Goal: Task Accomplishment & Management: Complete application form

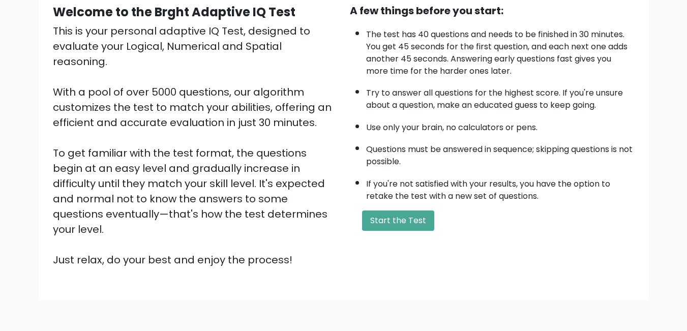
scroll to position [51, 0]
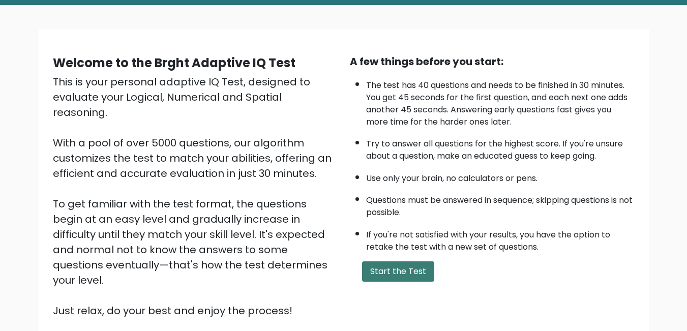
click at [392, 274] on button "Start the Test" at bounding box center [398, 271] width 72 height 20
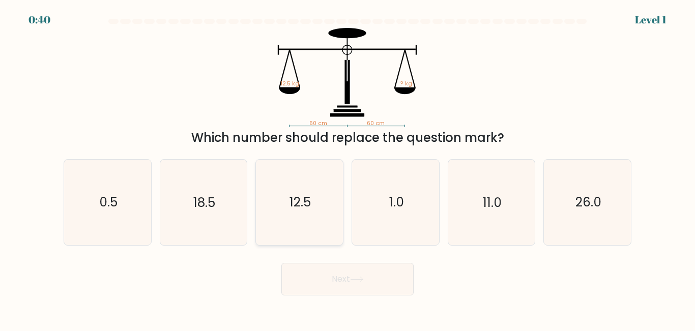
click at [317, 210] on icon "12.5" at bounding box center [299, 202] width 85 height 85
click at [347, 168] on input "c. 12.5" at bounding box center [347, 167] width 1 height 3
radio input "true"
click at [357, 284] on button "Next" at bounding box center [347, 279] width 132 height 33
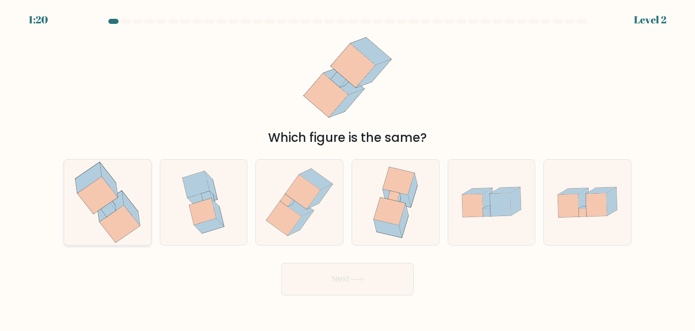
click at [112, 212] on icon at bounding box center [108, 210] width 15 height 14
click at [347, 168] on input "a." at bounding box center [347, 167] width 1 height 3
radio input "true"
click at [318, 273] on button "Next" at bounding box center [347, 279] width 132 height 33
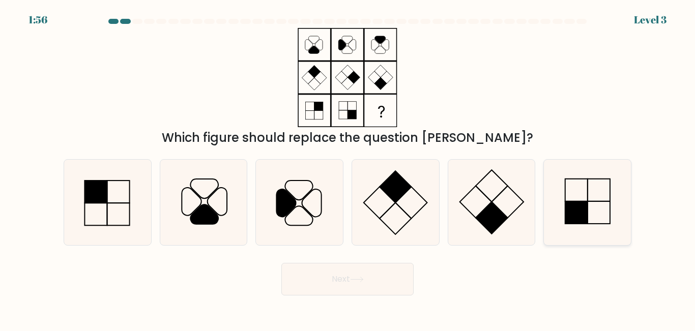
click at [589, 202] on icon at bounding box center [587, 202] width 85 height 85
click at [348, 168] on input "f." at bounding box center [347, 167] width 1 height 3
radio input "true"
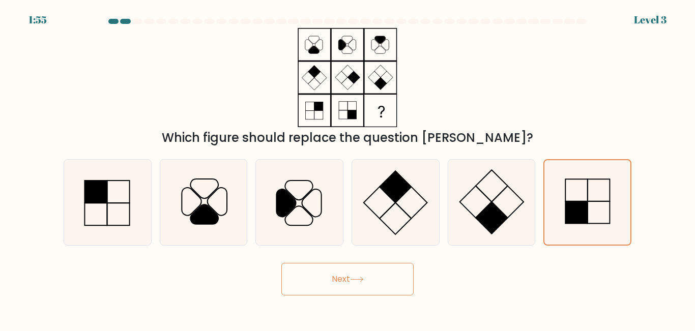
click at [354, 276] on button "Next" at bounding box center [347, 279] width 132 height 33
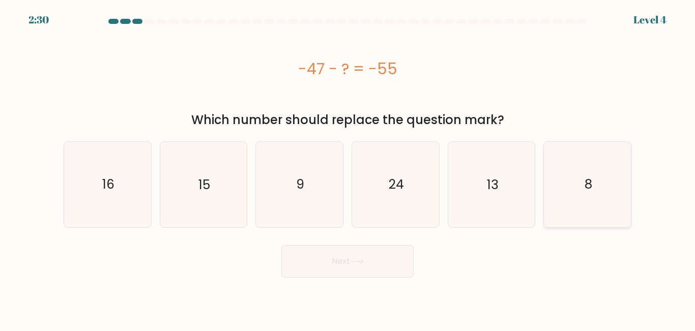
click at [561, 171] on icon "8" at bounding box center [587, 184] width 85 height 85
click at [348, 168] on input "f. 8" at bounding box center [347, 167] width 1 height 3
radio input "true"
click at [374, 264] on button "Next" at bounding box center [347, 261] width 132 height 33
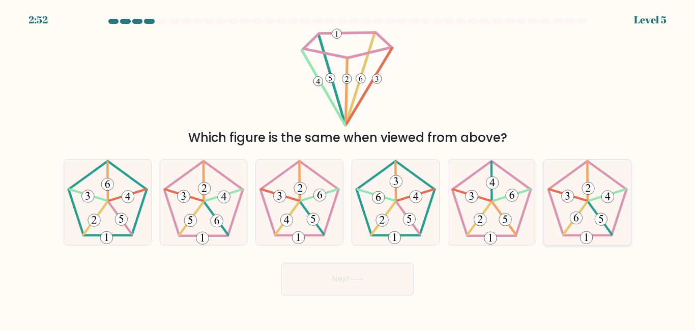
click at [588, 216] on icon at bounding box center [587, 202] width 85 height 85
click at [348, 168] on input "f." at bounding box center [347, 167] width 1 height 3
radio input "true"
click at [352, 275] on button "Next" at bounding box center [347, 279] width 132 height 33
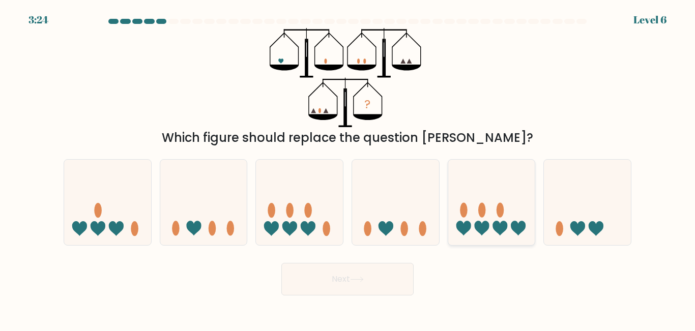
drag, startPoint x: 559, startPoint y: 204, endPoint x: 507, endPoint y: 230, distance: 58.7
click at [560, 204] on icon at bounding box center [587, 202] width 87 height 72
click at [348, 168] on input "f." at bounding box center [347, 167] width 1 height 3
radio input "true"
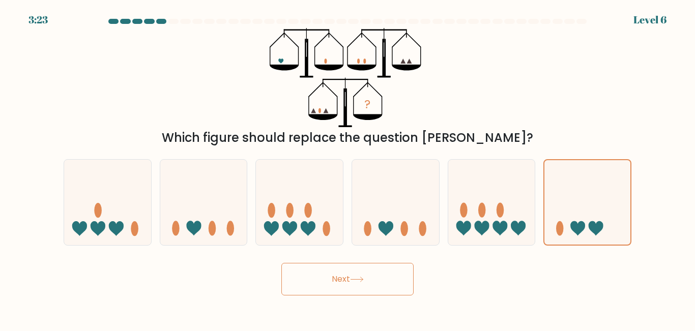
click at [405, 273] on button "Next" at bounding box center [347, 279] width 132 height 33
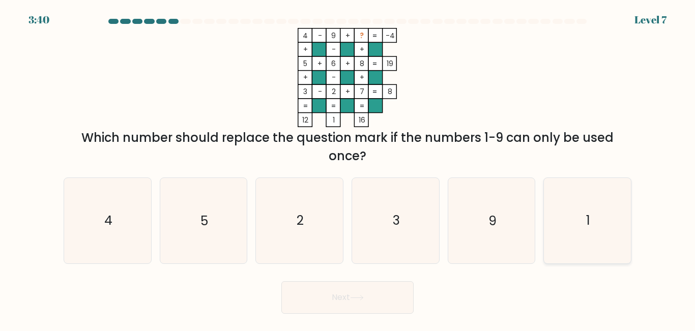
click at [608, 217] on icon "1" at bounding box center [587, 220] width 85 height 85
click at [348, 168] on input "f. 1" at bounding box center [347, 167] width 1 height 3
radio input "true"
click at [357, 295] on icon at bounding box center [357, 298] width 14 height 6
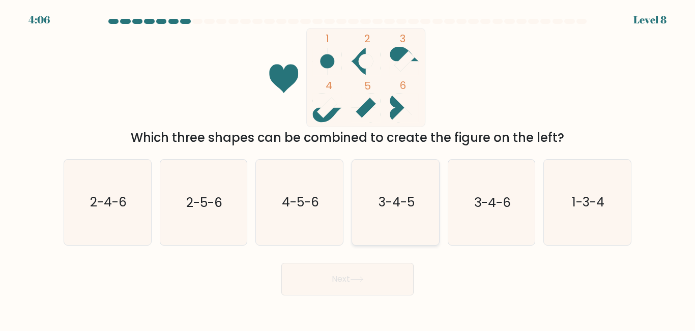
click at [407, 204] on text "3-4-5" at bounding box center [396, 203] width 36 height 18
click at [348, 168] on input "d. 3-4-5" at bounding box center [347, 167] width 1 height 3
radio input "true"
click at [378, 280] on button "Next" at bounding box center [347, 279] width 132 height 33
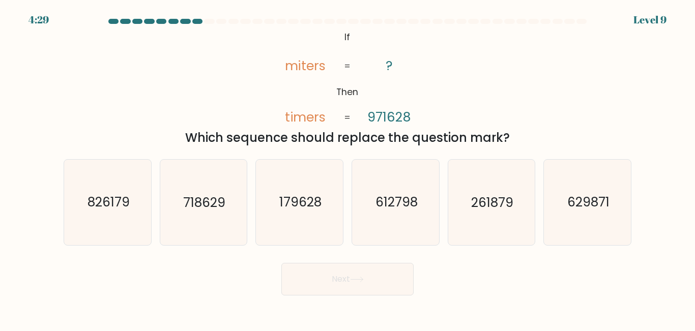
drag, startPoint x: 316, startPoint y: 197, endPoint x: 345, endPoint y: 199, distance: 29.1
click at [316, 197] on text "179628" at bounding box center [300, 203] width 42 height 18
click at [347, 168] on input "c. 179628" at bounding box center [347, 167] width 1 height 3
radio input "true"
click at [378, 281] on button "Next" at bounding box center [347, 279] width 132 height 33
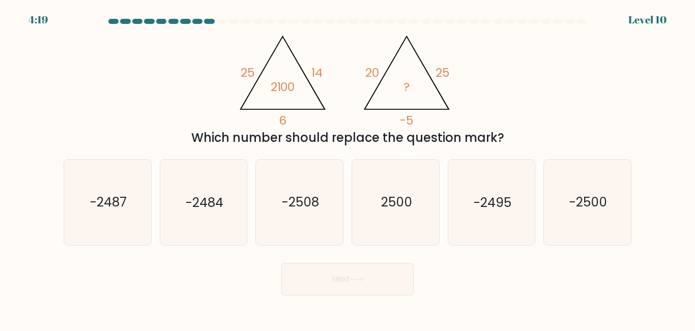
drag, startPoint x: 602, startPoint y: 123, endPoint x: 597, endPoint y: 127, distance: 5.8
click at [602, 123] on div "@import url('https://fonts.googleapis.com/css?family=Abril+Fatface:400,100,100i…" at bounding box center [347, 87] width 580 height 119
click at [589, 205] on text "-2500" at bounding box center [588, 203] width 38 height 18
click at [348, 168] on input "f. -2500" at bounding box center [347, 167] width 1 height 3
radio input "true"
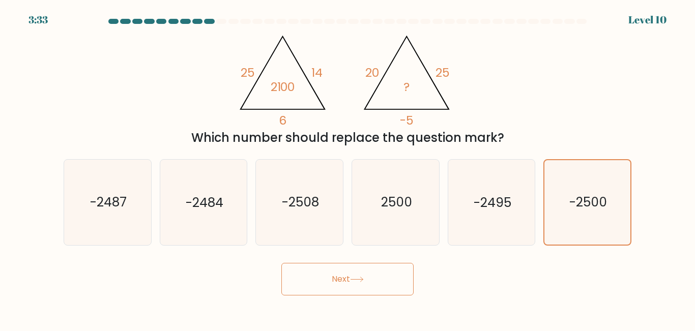
click at [331, 271] on button "Next" at bounding box center [347, 279] width 132 height 33
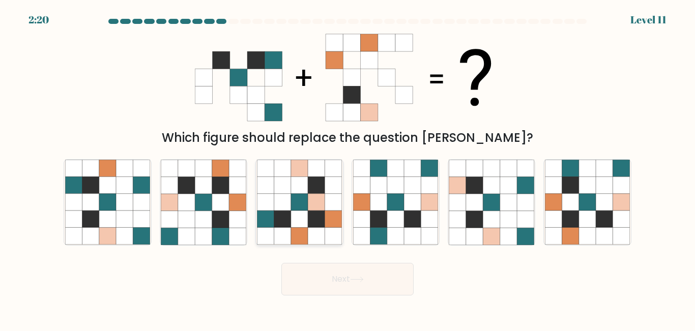
drag, startPoint x: 223, startPoint y: 202, endPoint x: 265, endPoint y: 216, distance: 44.5
click at [224, 202] on icon at bounding box center [220, 202] width 17 height 17
click at [347, 168] on input "b." at bounding box center [347, 167] width 1 height 3
radio input "true"
click at [305, 271] on button "Next" at bounding box center [347, 279] width 132 height 33
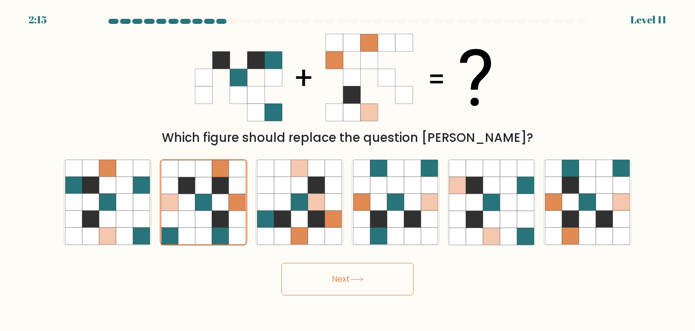
click at [313, 277] on button "Next" at bounding box center [347, 279] width 132 height 33
click at [239, 220] on icon at bounding box center [236, 219] width 17 height 17
click at [347, 168] on input "b." at bounding box center [347, 167] width 1 height 3
click at [318, 264] on button "Next" at bounding box center [347, 279] width 132 height 33
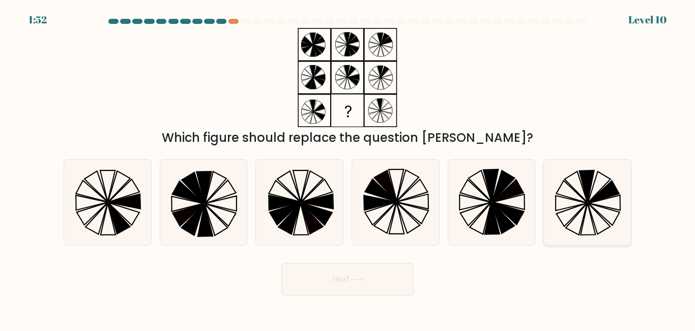
click at [598, 188] on icon at bounding box center [587, 202] width 85 height 85
click at [348, 168] on input "f." at bounding box center [347, 167] width 1 height 3
radio input "true"
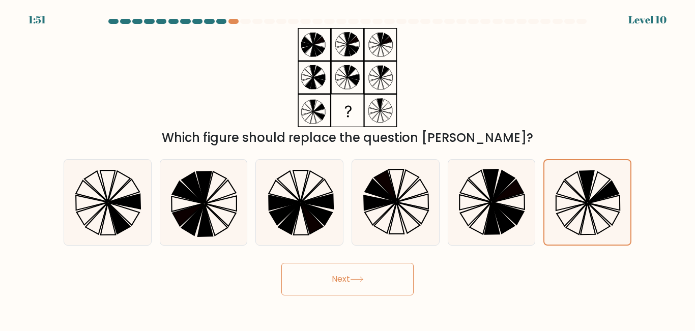
click at [392, 268] on button "Next" at bounding box center [347, 279] width 132 height 33
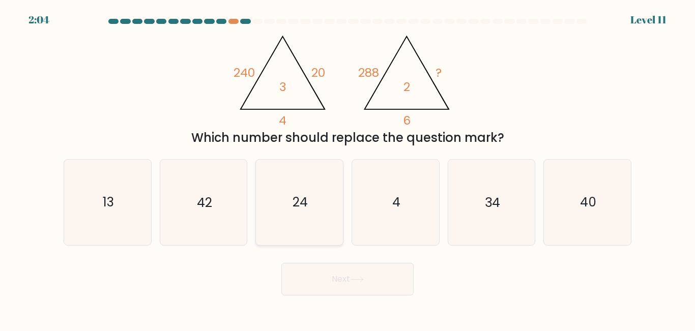
click at [275, 207] on icon "24" at bounding box center [299, 202] width 85 height 85
click at [347, 168] on input "c. 24" at bounding box center [347, 167] width 1 height 3
radio input "true"
click at [342, 278] on button "Next" at bounding box center [347, 279] width 132 height 33
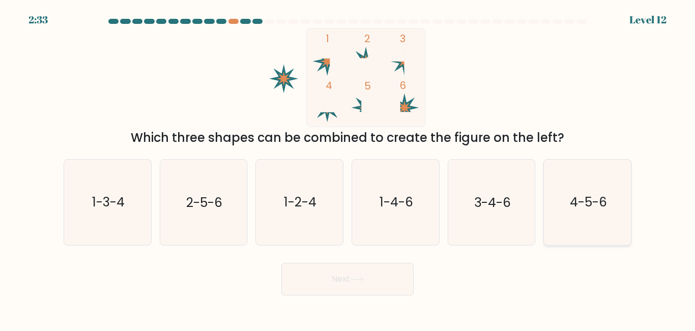
drag, startPoint x: 595, startPoint y: 200, endPoint x: 553, endPoint y: 230, distance: 51.9
click at [597, 200] on text "4-5-6" at bounding box center [587, 203] width 37 height 18
click at [348, 168] on input "f. 4-5-6" at bounding box center [347, 167] width 1 height 3
radio input "true"
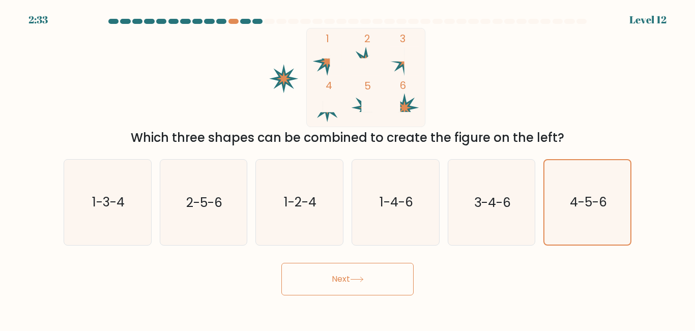
click at [351, 269] on button "Next" at bounding box center [347, 279] width 132 height 33
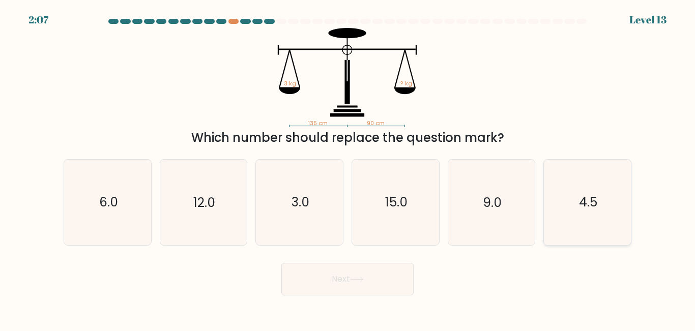
click at [623, 233] on icon "4.5" at bounding box center [587, 202] width 85 height 85
click at [348, 168] on input "f. 4.5" at bounding box center [347, 167] width 1 height 3
radio input "true"
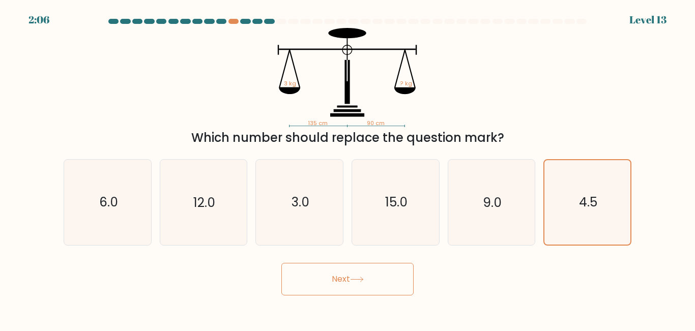
click at [383, 284] on button "Next" at bounding box center [347, 279] width 132 height 33
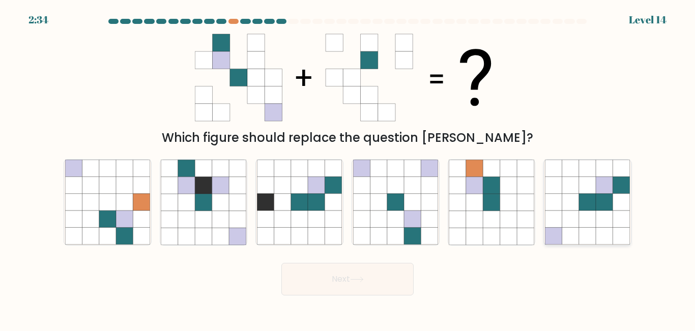
click at [597, 193] on icon at bounding box center [603, 185] width 17 height 17
click at [348, 168] on input "f." at bounding box center [347, 167] width 1 height 3
radio input "true"
click at [321, 284] on button "Next" at bounding box center [347, 279] width 132 height 33
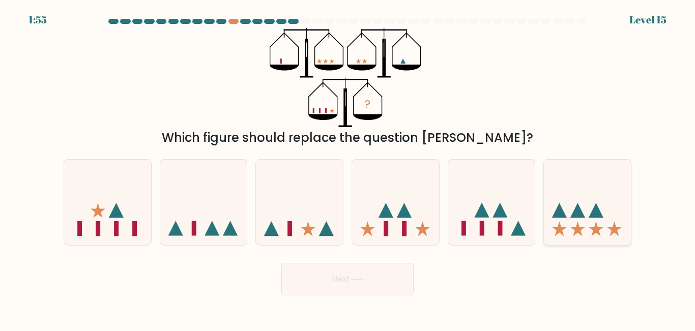
click at [589, 188] on icon at bounding box center [587, 202] width 87 height 72
click at [348, 168] on input "f." at bounding box center [347, 167] width 1 height 3
radio input "true"
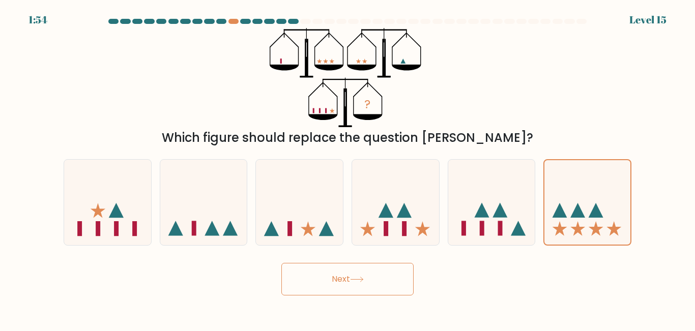
click at [380, 276] on button "Next" at bounding box center [347, 279] width 132 height 33
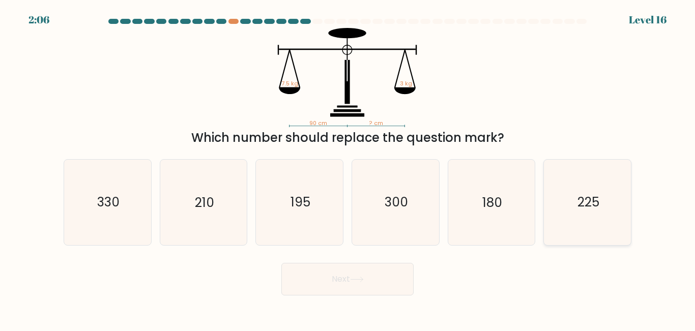
click at [597, 212] on icon "225" at bounding box center [587, 202] width 85 height 85
click at [348, 168] on input "f. 225" at bounding box center [347, 167] width 1 height 3
radio input "true"
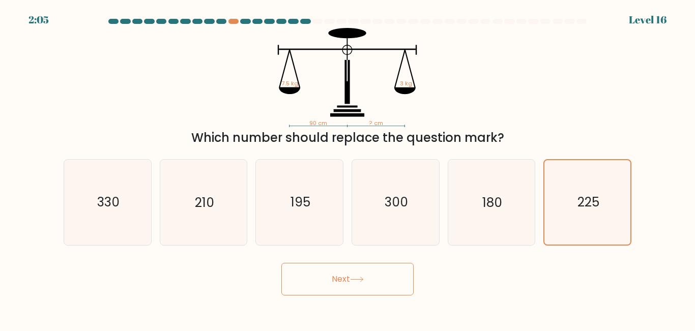
click at [316, 271] on button "Next" at bounding box center [347, 279] width 132 height 33
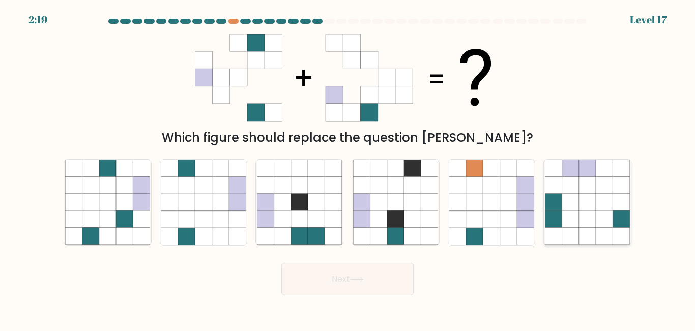
click at [593, 196] on icon at bounding box center [587, 202] width 17 height 17
click at [348, 168] on input "f." at bounding box center [347, 167] width 1 height 3
radio input "true"
click at [309, 272] on button "Next" at bounding box center [347, 279] width 132 height 33
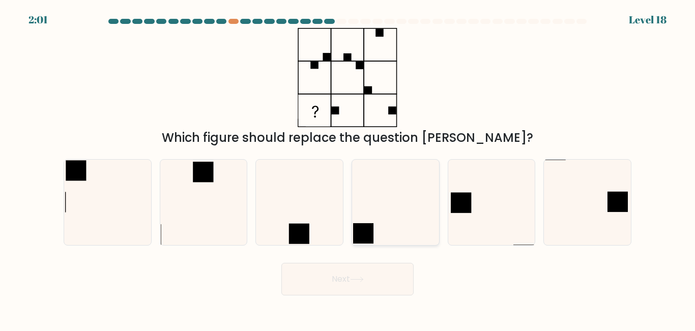
click at [414, 215] on icon at bounding box center [395, 202] width 85 height 85
click at [348, 168] on input "d." at bounding box center [347, 167] width 1 height 3
radio input "true"
click at [367, 278] on button "Next" at bounding box center [347, 279] width 132 height 33
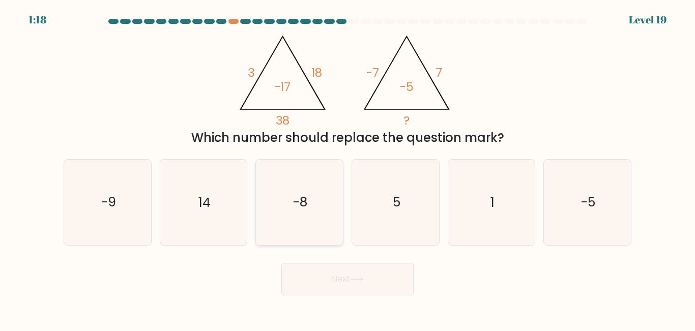
click at [337, 206] on icon "-8" at bounding box center [299, 202] width 85 height 85
click at [347, 168] on input "c. -8" at bounding box center [347, 167] width 1 height 3
radio input "true"
click at [375, 280] on button "Next" at bounding box center [347, 279] width 132 height 33
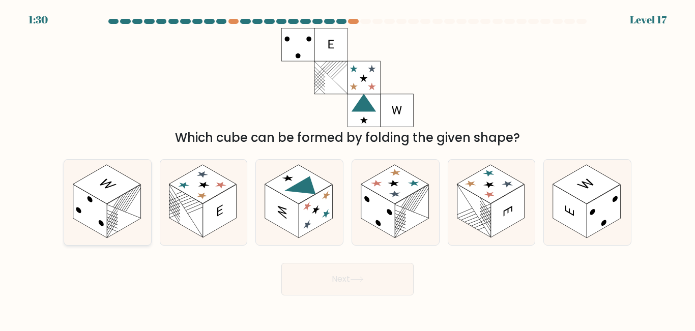
click at [131, 199] on line at bounding box center [132, 198] width 17 height 26
click at [347, 168] on input "a." at bounding box center [347, 167] width 1 height 3
radio input "true"
click at [320, 197] on rect at bounding box center [315, 211] width 34 height 53
click at [347, 168] on input "c." at bounding box center [347, 167] width 1 height 3
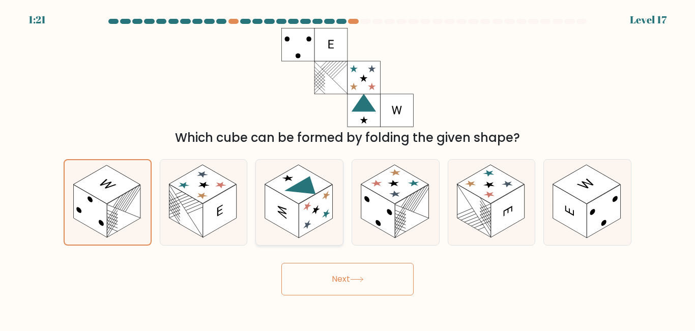
radio input "true"
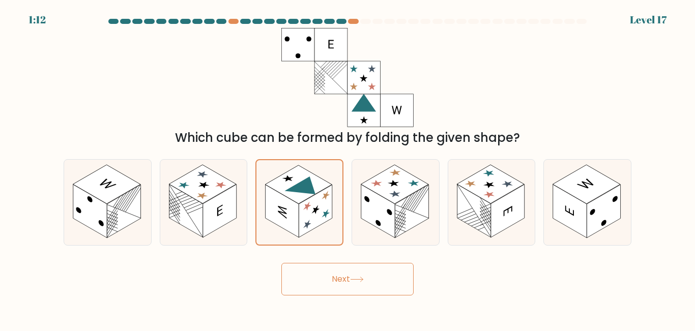
click at [343, 274] on button "Next" at bounding box center [347, 279] width 132 height 33
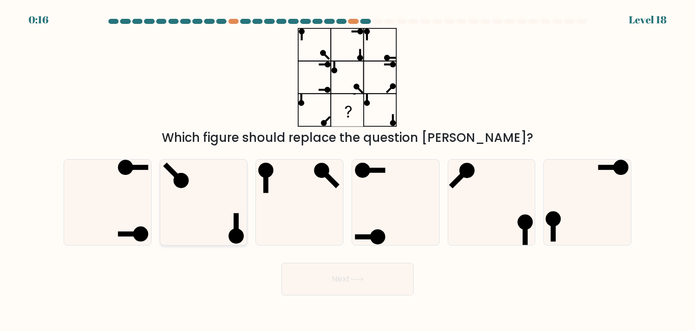
click at [230, 211] on icon at bounding box center [203, 202] width 85 height 85
click at [347, 168] on input "b." at bounding box center [347, 167] width 1 height 3
radio input "true"
click at [331, 288] on button "Next" at bounding box center [347, 279] width 132 height 33
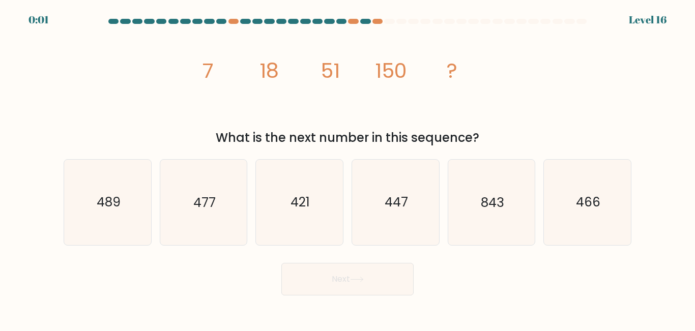
drag, startPoint x: 400, startPoint y: 225, endPoint x: 383, endPoint y: 265, distance: 43.5
click at [401, 230] on icon "447" at bounding box center [395, 202] width 85 height 85
click at [348, 168] on input "d. 447" at bounding box center [347, 167] width 1 height 3
radio input "true"
click at [361, 281] on icon at bounding box center [357, 280] width 14 height 6
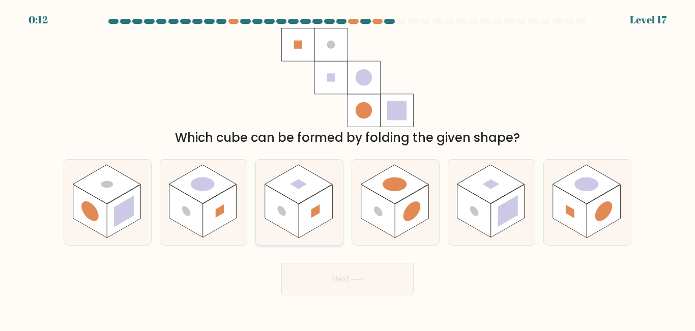
click at [308, 182] on rect at bounding box center [298, 184] width 67 height 39
click at [347, 168] on input "c." at bounding box center [347, 167] width 1 height 3
radio input "true"
click at [336, 280] on button "Next" at bounding box center [347, 279] width 132 height 33
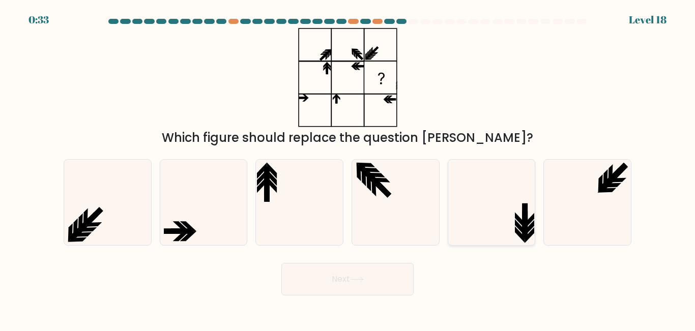
click at [527, 233] on icon at bounding box center [525, 228] width 6 height 21
click at [348, 168] on input "e." at bounding box center [347, 167] width 1 height 3
radio input "true"
click at [378, 264] on button "Next" at bounding box center [347, 279] width 132 height 33
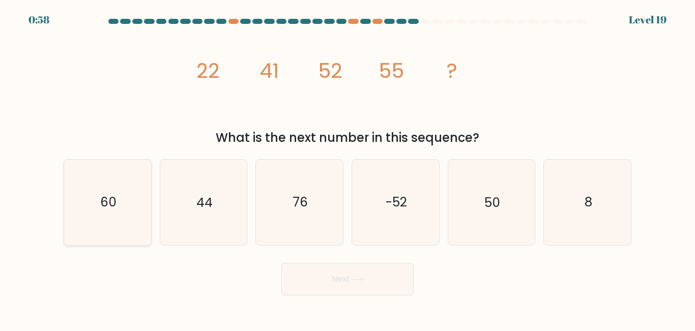
click at [129, 193] on icon "60" at bounding box center [107, 202] width 85 height 85
click at [347, 168] on input "a. 60" at bounding box center [347, 167] width 1 height 3
radio input "true"
click at [370, 274] on button "Next" at bounding box center [347, 279] width 132 height 33
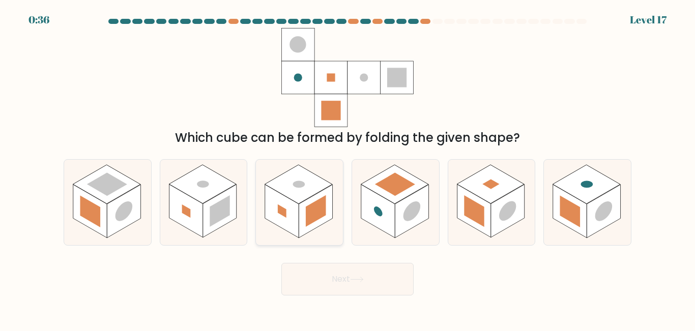
click at [302, 196] on rect at bounding box center [298, 184] width 67 height 39
click at [347, 168] on input "c." at bounding box center [347, 167] width 1 height 3
radio input "true"
click at [322, 269] on button "Next" at bounding box center [347, 279] width 132 height 33
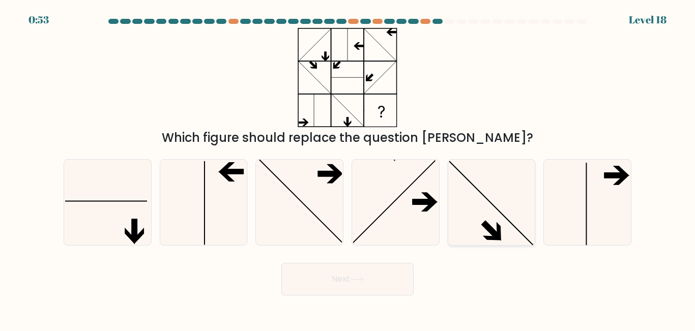
click at [490, 218] on icon at bounding box center [490, 202] width 85 height 85
click at [348, 168] on input "e." at bounding box center [347, 167] width 1 height 3
radio input "true"
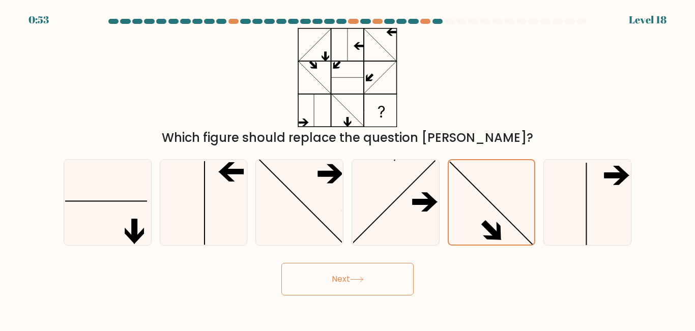
click at [399, 265] on button "Next" at bounding box center [347, 279] width 132 height 33
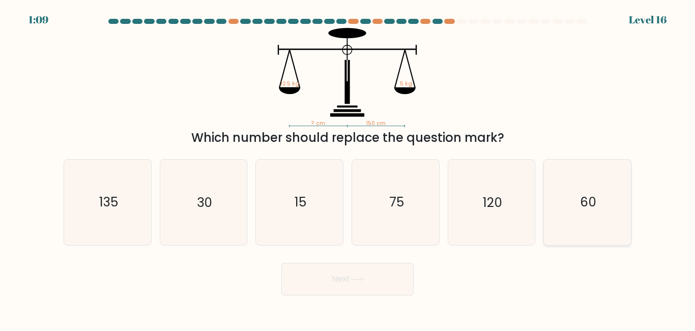
click at [588, 225] on icon "60" at bounding box center [587, 202] width 85 height 85
click at [348, 168] on input "f. 60" at bounding box center [347, 167] width 1 height 3
radio input "true"
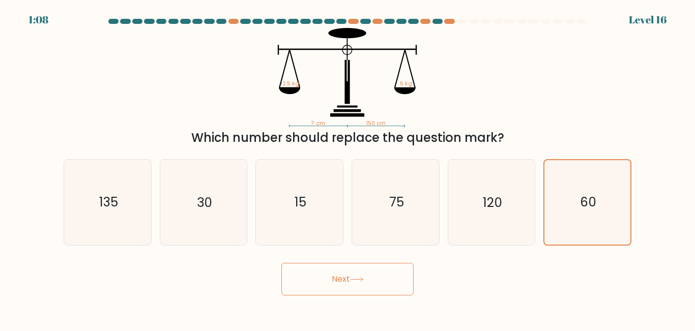
click at [380, 280] on button "Next" at bounding box center [347, 279] width 132 height 33
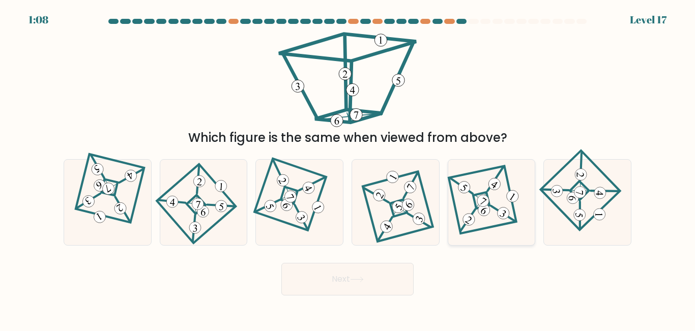
click at [497, 217] on icon at bounding box center [491, 202] width 59 height 68
click at [348, 168] on input "e." at bounding box center [347, 167] width 1 height 3
radio input "true"
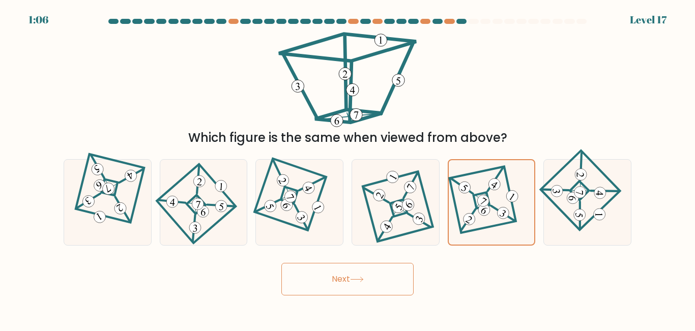
click at [379, 277] on button "Next" at bounding box center [347, 279] width 132 height 33
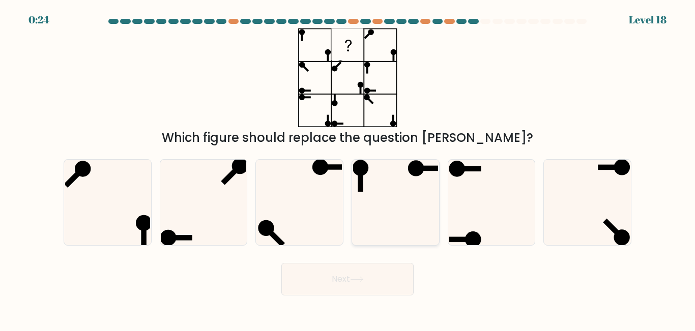
drag, startPoint x: 477, startPoint y: 188, endPoint x: 428, endPoint y: 237, distance: 69.4
click at [478, 188] on icon at bounding box center [490, 202] width 85 height 85
click at [348, 168] on input "e." at bounding box center [347, 167] width 1 height 3
radio input "true"
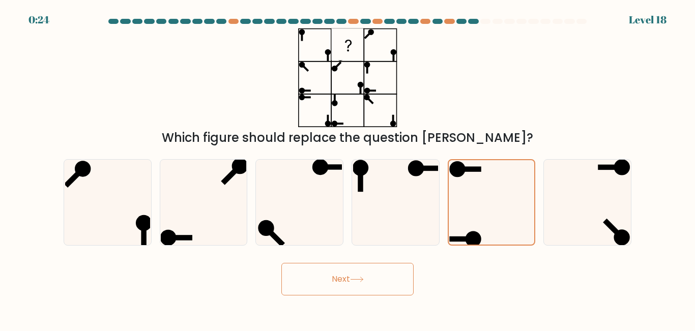
click at [372, 282] on button "Next" at bounding box center [347, 279] width 132 height 33
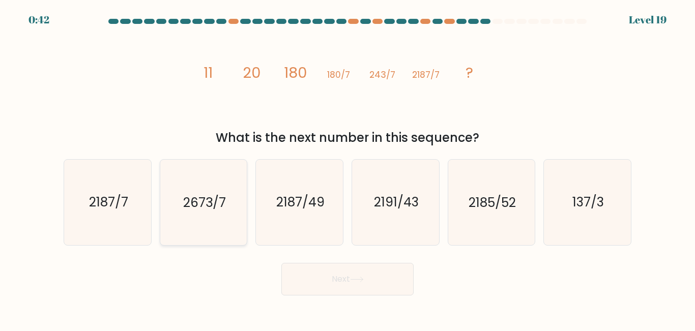
click at [197, 209] on text "2673/7" at bounding box center [204, 203] width 43 height 18
click at [347, 168] on input "b. 2673/7" at bounding box center [347, 167] width 1 height 3
radio input "true"
click at [308, 268] on button "Next" at bounding box center [347, 279] width 132 height 33
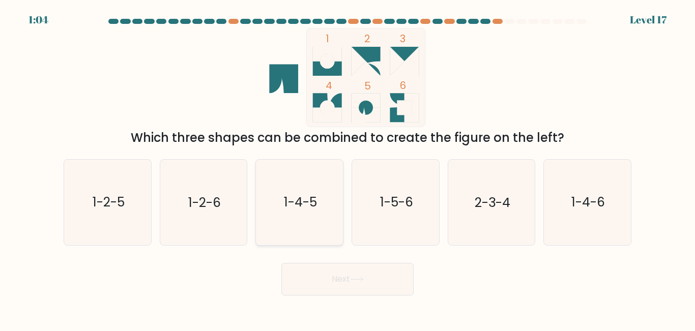
click at [307, 203] on text "1-4-5" at bounding box center [300, 203] width 33 height 18
click at [347, 168] on input "c. 1-4-5" at bounding box center [347, 167] width 1 height 3
radio input "true"
click at [326, 278] on button "Next" at bounding box center [347, 279] width 132 height 33
click at [329, 273] on button "Next" at bounding box center [347, 279] width 132 height 33
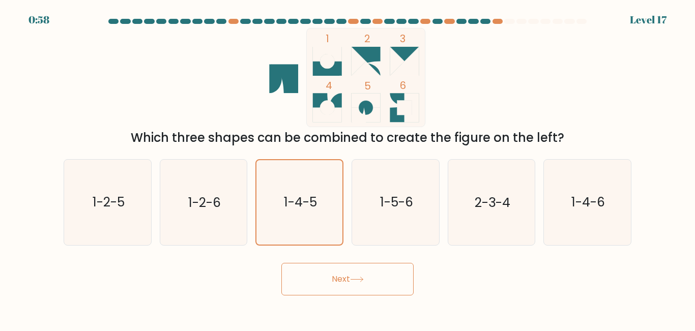
click at [329, 276] on button "Next" at bounding box center [347, 279] width 132 height 33
click at [363, 281] on icon at bounding box center [357, 280] width 14 height 6
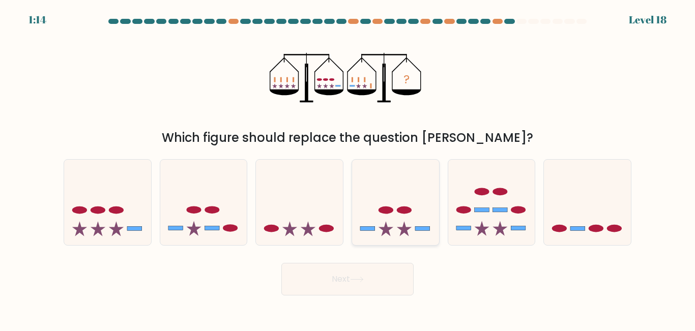
click at [428, 219] on icon at bounding box center [395, 202] width 87 height 72
click at [348, 168] on input "d." at bounding box center [347, 167] width 1 height 3
radio input "true"
click at [386, 292] on button "Next" at bounding box center [347, 279] width 132 height 33
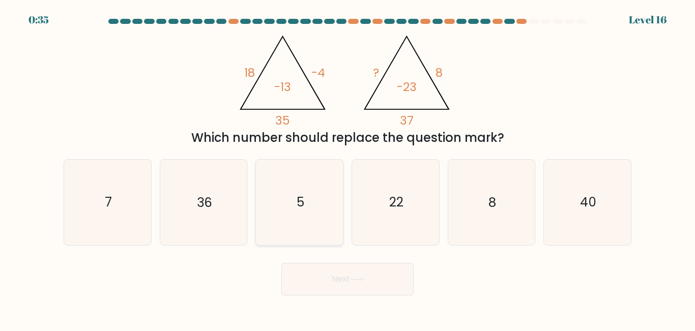
drag, startPoint x: 222, startPoint y: 213, endPoint x: 255, endPoint y: 239, distance: 42.3
click at [226, 213] on icon "36" at bounding box center [203, 202] width 85 height 85
click at [347, 168] on input "b. 36" at bounding box center [347, 167] width 1 height 3
radio input "true"
click at [318, 288] on button "Next" at bounding box center [347, 279] width 132 height 33
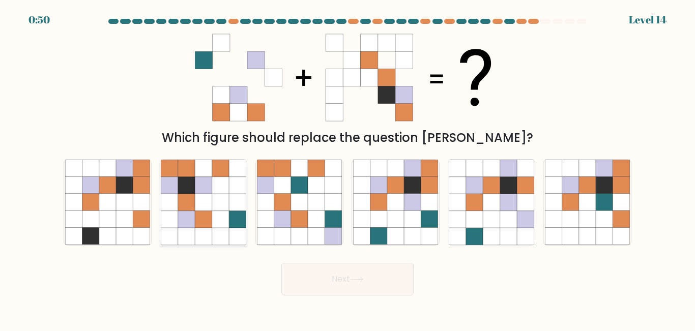
click at [205, 200] on icon at bounding box center [203, 202] width 17 height 17
click at [347, 168] on input "b." at bounding box center [347, 167] width 1 height 3
radio input "true"
click at [299, 288] on button "Next" at bounding box center [347, 279] width 132 height 33
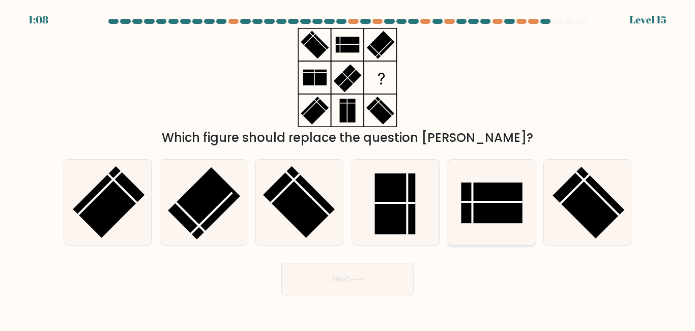
click at [489, 201] on rect at bounding box center [491, 203] width 61 height 41
click at [348, 168] on input "e." at bounding box center [347, 167] width 1 height 3
radio input "true"
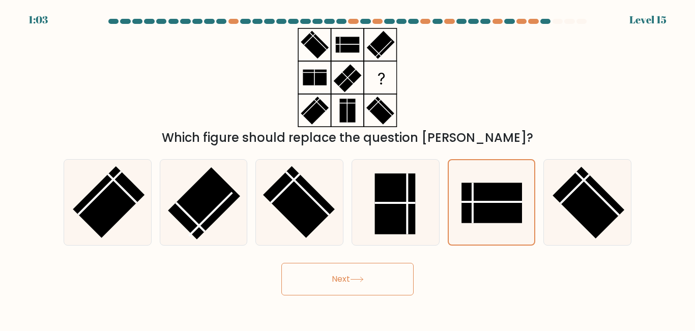
click at [342, 282] on button "Next" at bounding box center [347, 279] width 132 height 33
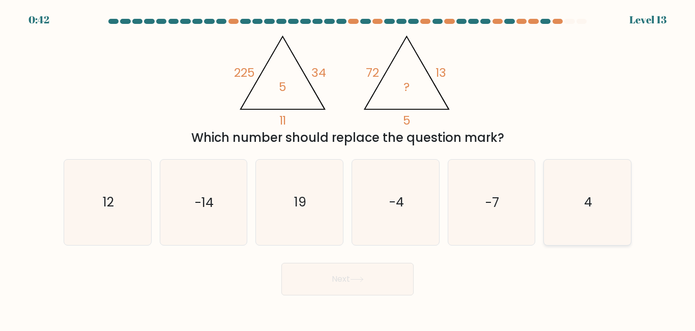
click at [576, 185] on icon "4" at bounding box center [587, 202] width 85 height 85
click at [348, 168] on input "f. 4" at bounding box center [347, 167] width 1 height 3
radio input "true"
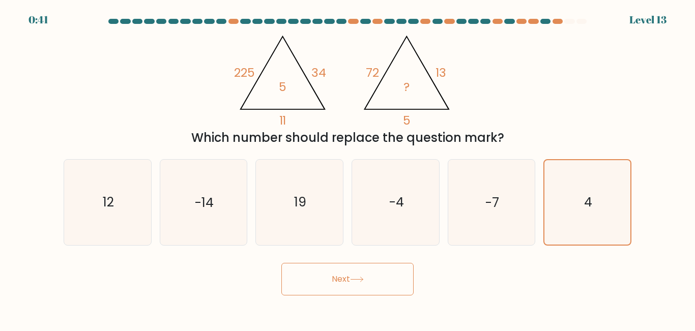
click at [373, 273] on button "Next" at bounding box center [347, 279] width 132 height 33
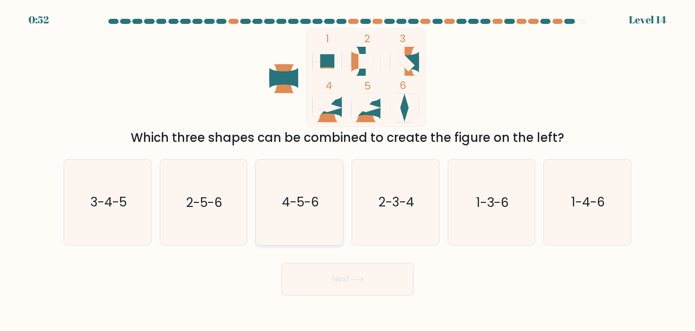
drag, startPoint x: 324, startPoint y: 211, endPoint x: 342, endPoint y: 230, distance: 26.3
click at [324, 211] on icon "4-5-6" at bounding box center [299, 202] width 85 height 85
click at [347, 168] on input "c. 4-5-6" at bounding box center [347, 167] width 1 height 3
radio input "true"
click at [347, 274] on button "Next" at bounding box center [347, 279] width 132 height 33
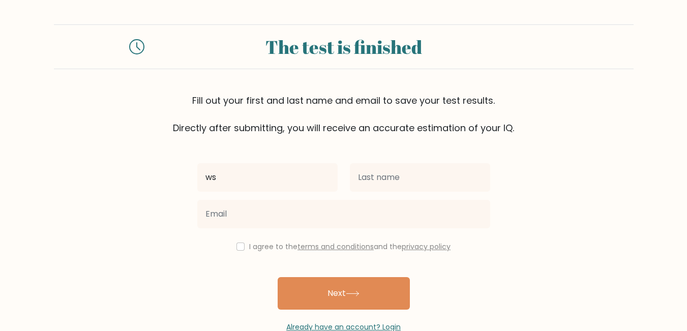
type input "w"
type input "sak"
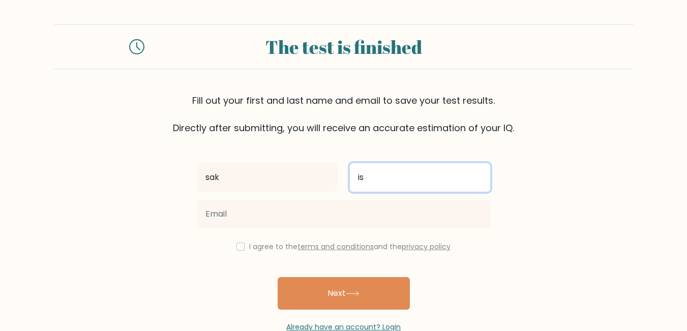
type input "is"
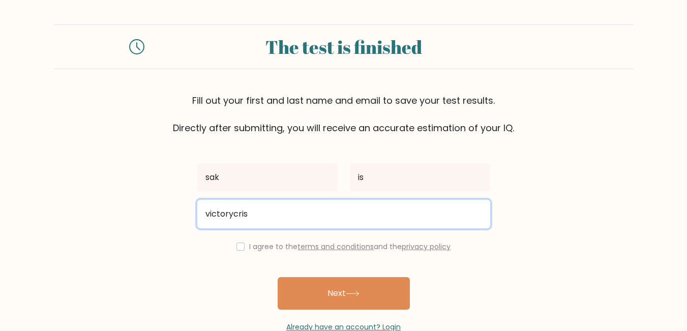
type input "victorycrisantos@gmail.com"
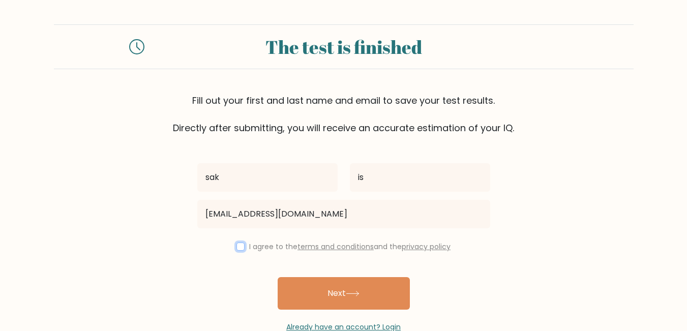
click at [237, 246] on input "checkbox" at bounding box center [240, 247] width 8 height 8
checkbox input "true"
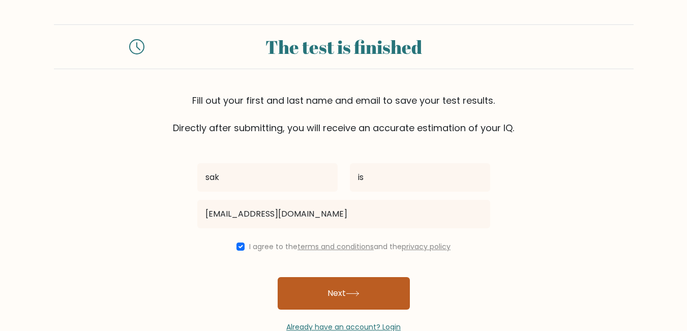
click at [308, 290] on button "Next" at bounding box center [344, 293] width 132 height 33
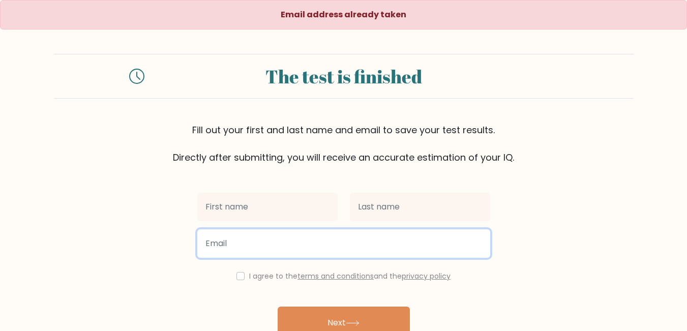
click at [333, 253] on input "email" at bounding box center [343, 243] width 293 height 28
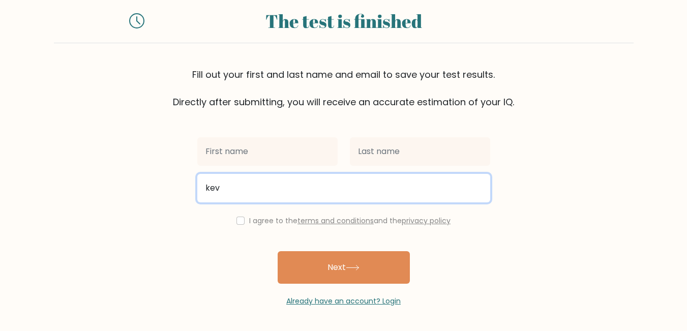
scroll to position [5, 0]
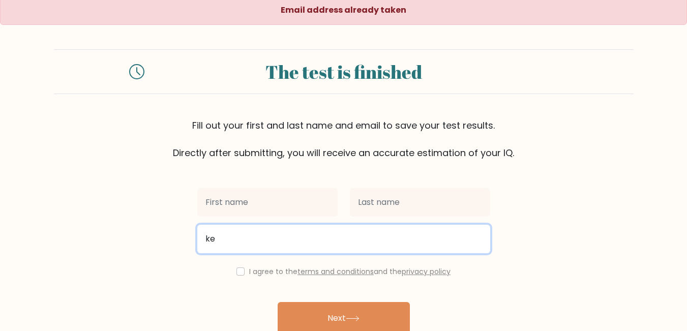
type input "k"
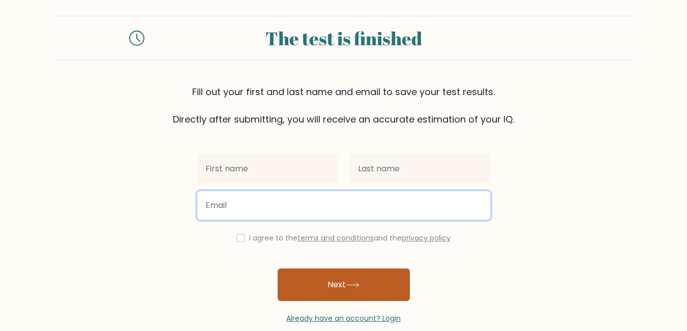
scroll to position [55, 0]
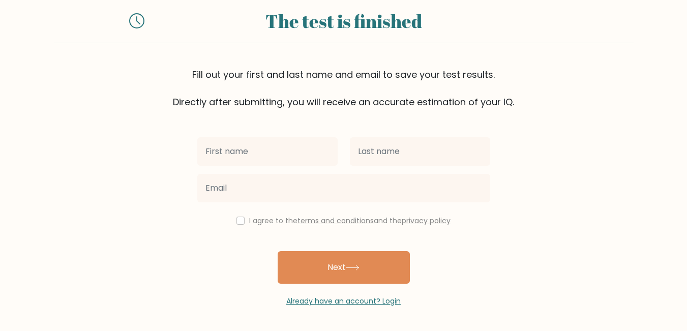
click at [311, 308] on div "Email address already taken The test is finished Fill out your first and last n…" at bounding box center [343, 138] width 687 height 386
click at [309, 298] on link "Already have an account? Login" at bounding box center [343, 301] width 114 height 10
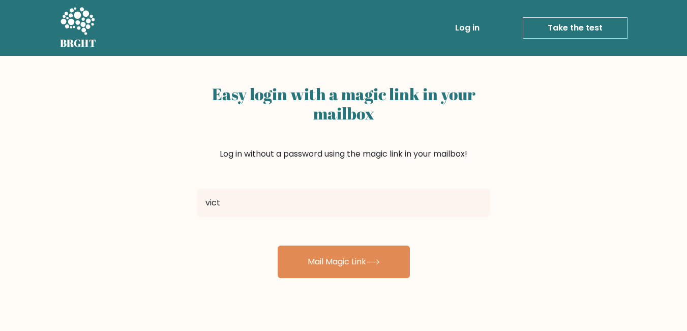
click at [304, 209] on input "vict" at bounding box center [343, 203] width 293 height 28
type input "[EMAIL_ADDRESS][DOMAIN_NAME]"
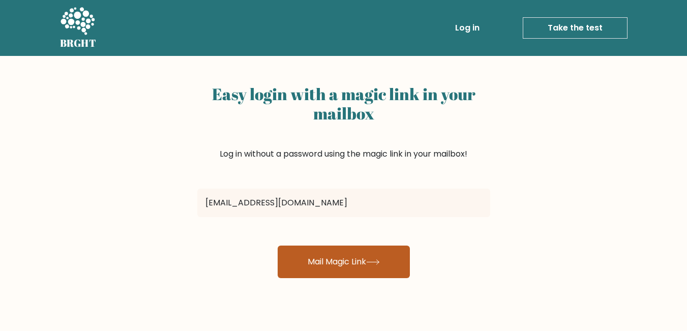
click at [350, 261] on button "Mail Magic Link" at bounding box center [344, 262] width 132 height 33
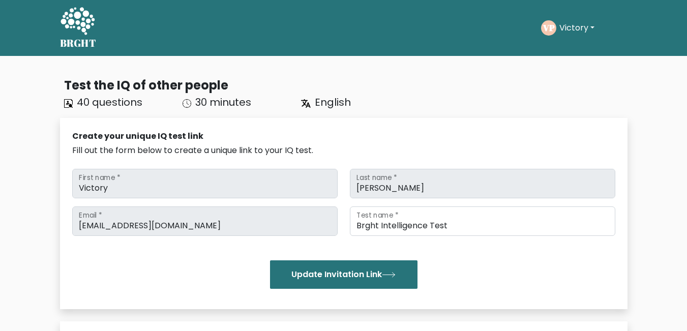
click at [571, 26] on button "Victory" at bounding box center [576, 27] width 41 height 13
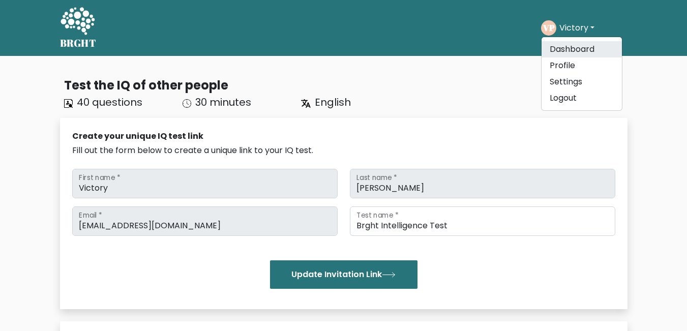
click at [558, 55] on link "Dashboard" at bounding box center [582, 49] width 80 height 16
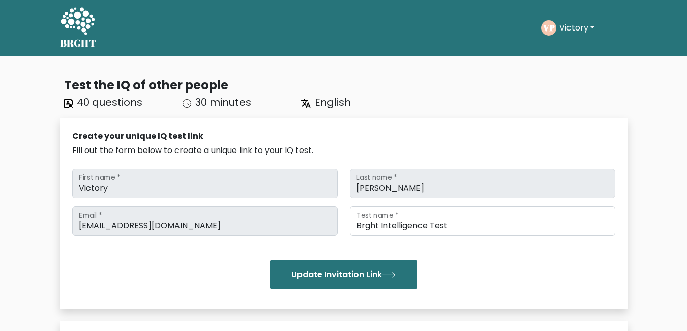
click at [589, 32] on button "Victory" at bounding box center [576, 27] width 41 height 13
